Goal: Navigation & Orientation: Find specific page/section

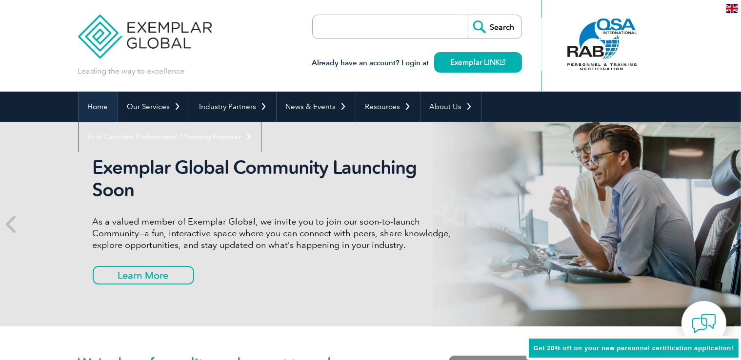
click at [92, 108] on link "Home" at bounding box center [98, 107] width 39 height 30
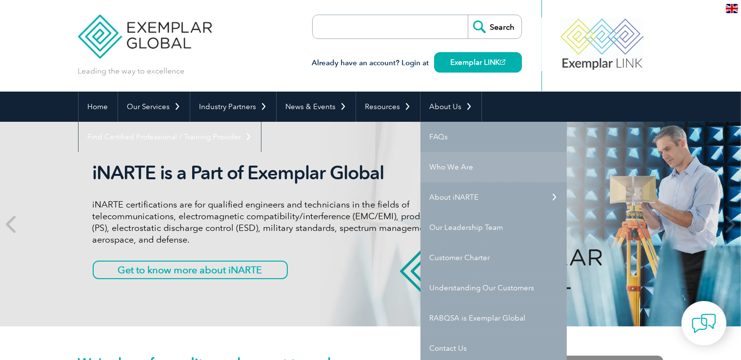
click at [454, 160] on link "Who We Are" at bounding box center [493, 167] width 146 height 30
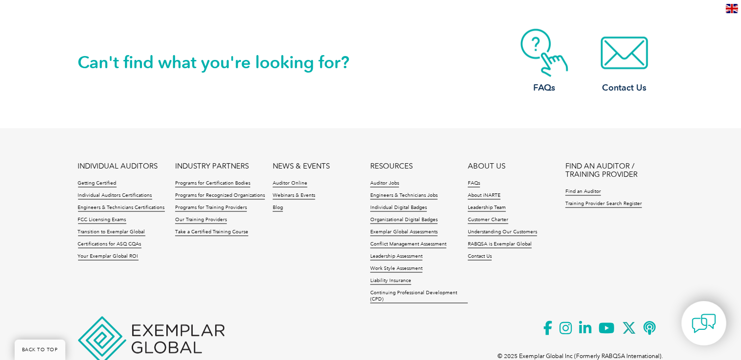
scroll to position [1804, 0]
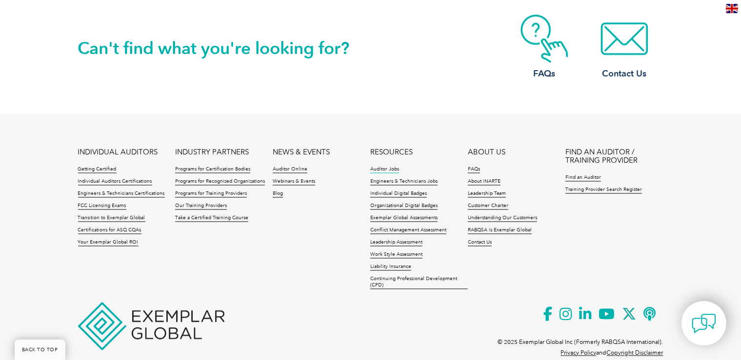
click at [383, 167] on link "Auditor Jobs" at bounding box center [384, 170] width 29 height 7
